Goal: Information Seeking & Learning: Learn about a topic

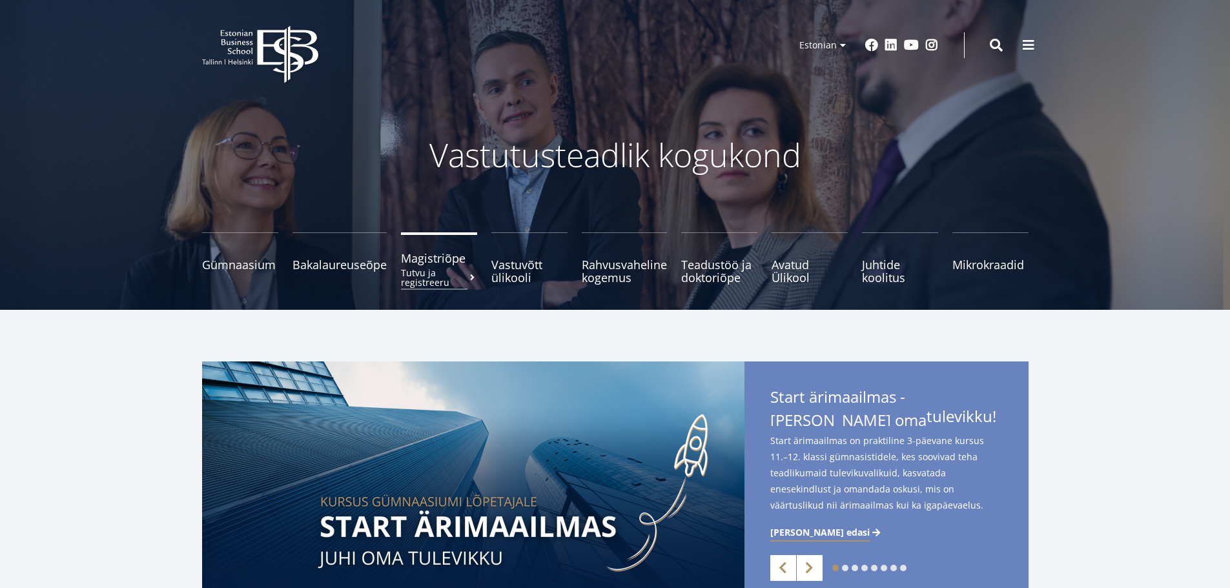
click at [417, 263] on span "Magistriõpe Tutvu ja registreeru" at bounding box center [439, 258] width 76 height 13
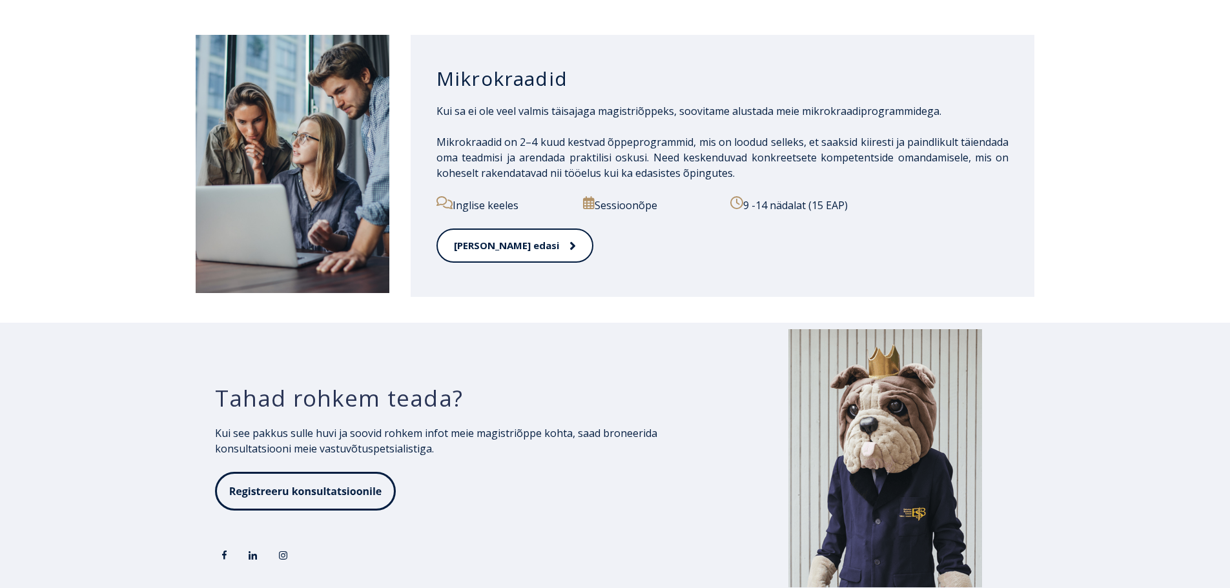
scroll to position [2060, 0]
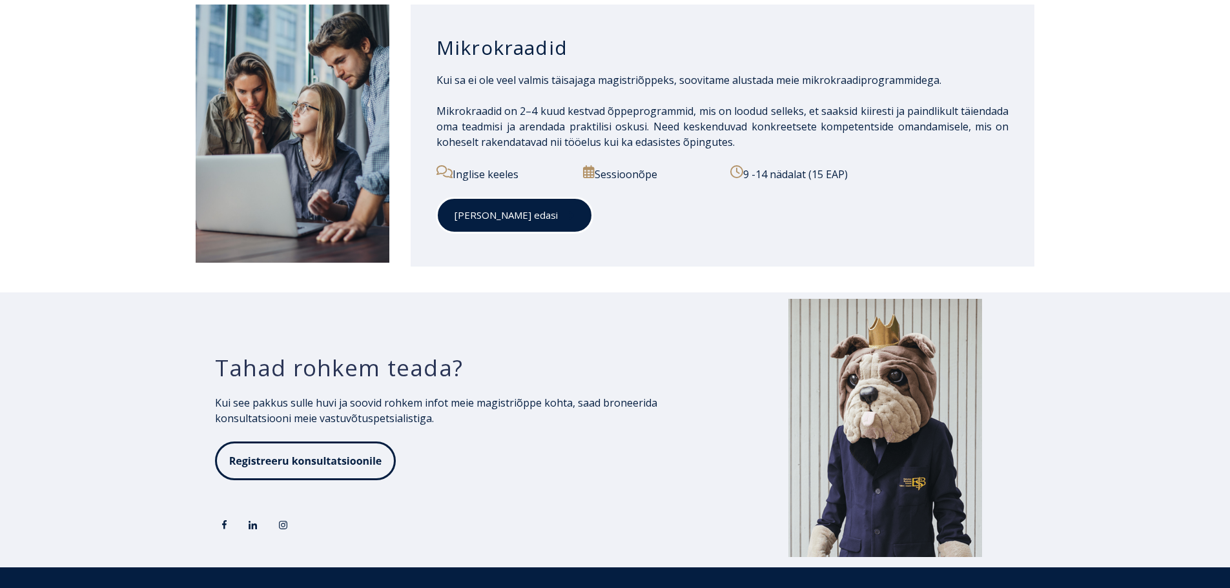
click at [492, 221] on link "[PERSON_NAME] edasi" at bounding box center [514, 216] width 156 height 36
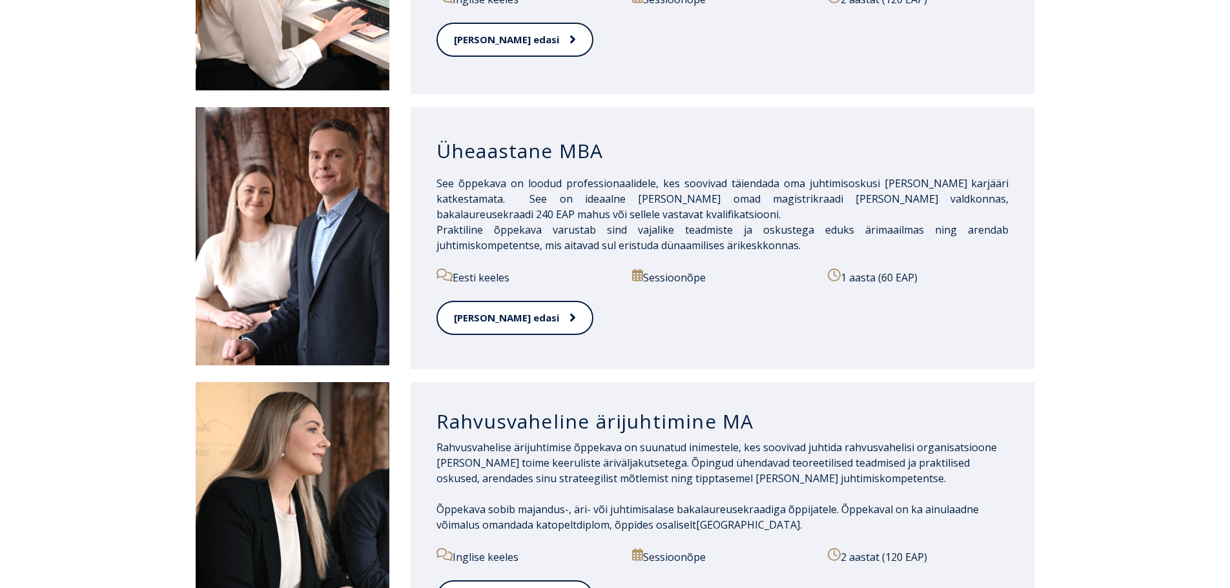
scroll to position [1156, 0]
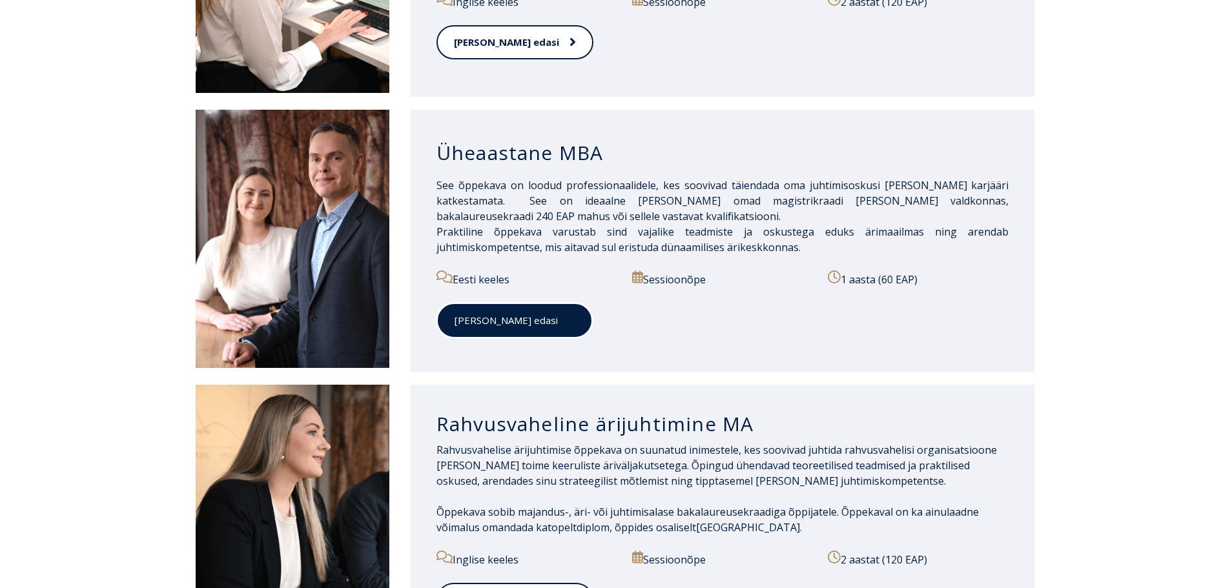
click at [568, 314] on icon at bounding box center [571, 320] width 6 height 13
